Goal: Check status

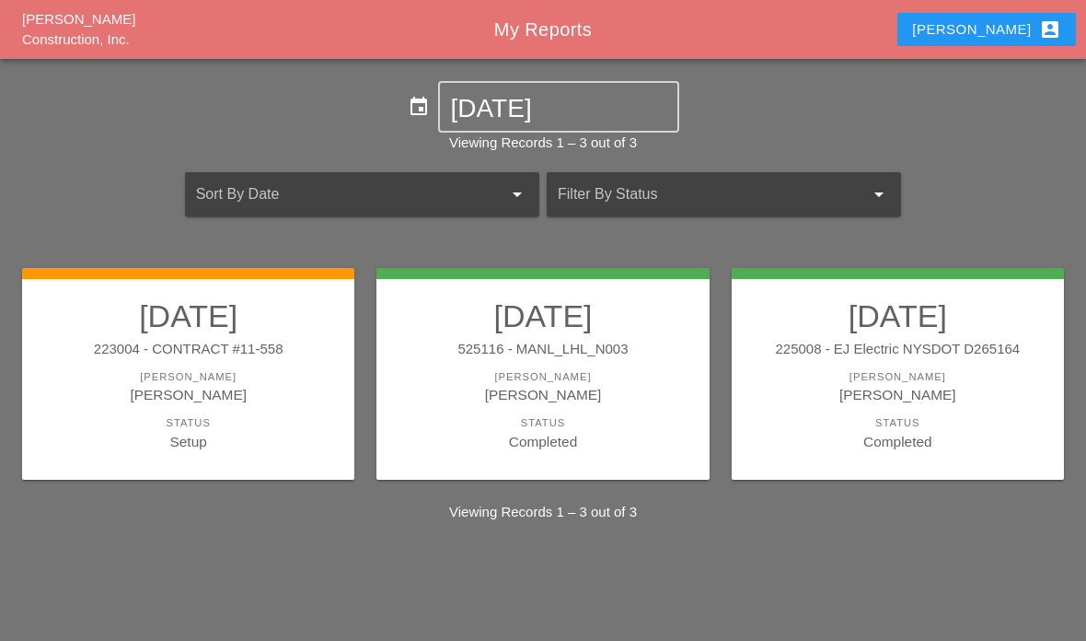
scroll to position [92, 0]
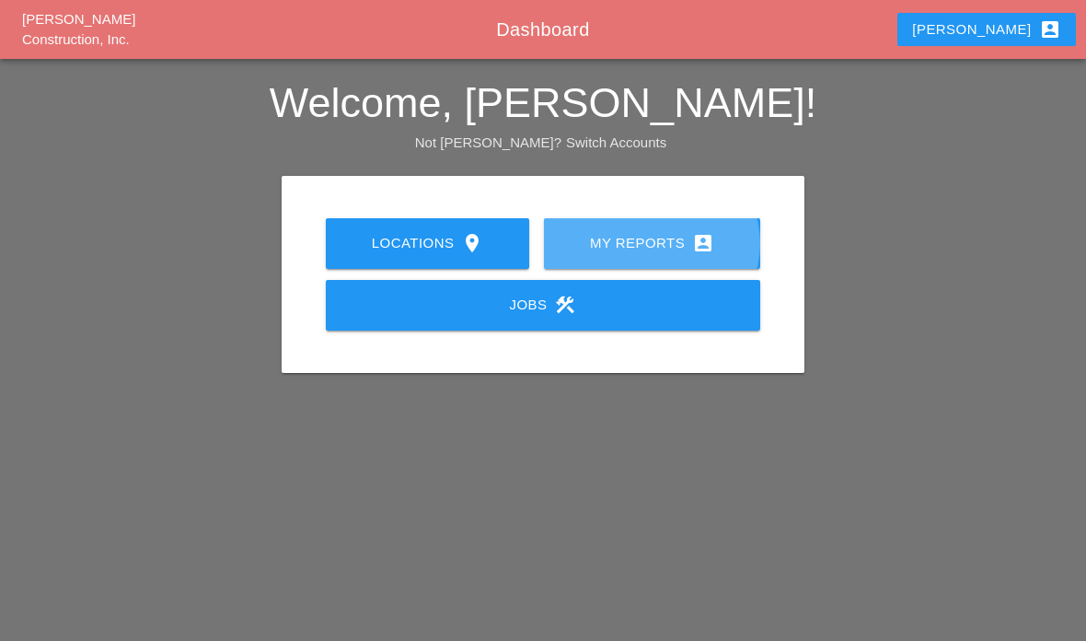
click at [682, 256] on link "My Reports account_box" at bounding box center [652, 243] width 216 height 51
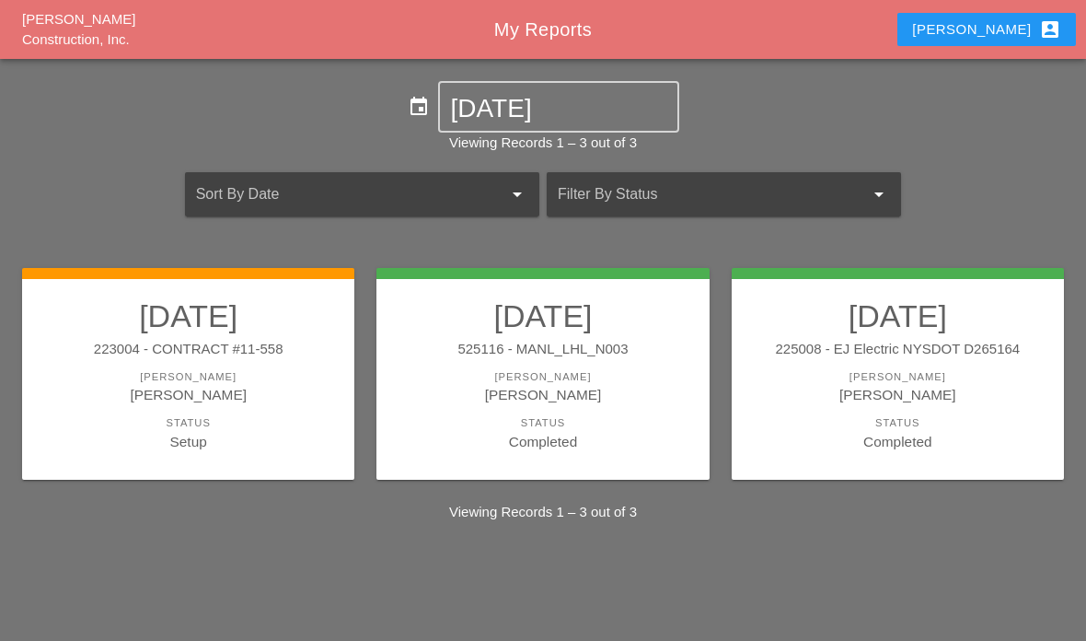
click at [234, 417] on div "Status" at bounding box center [187, 423] width 295 height 16
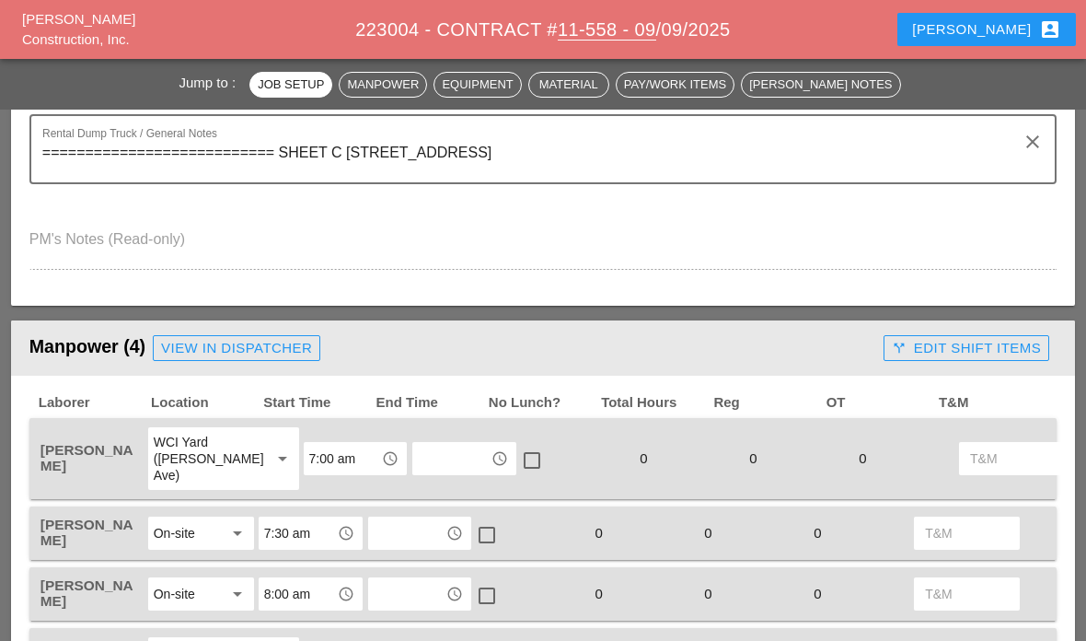
scroll to position [786, 0]
